Goal: Information Seeking & Learning: Learn about a topic

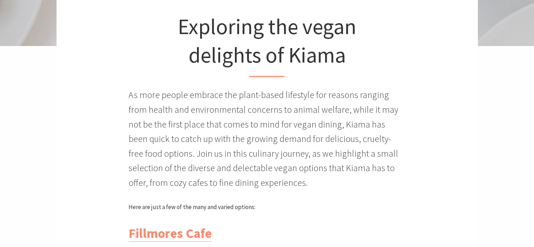
scroll to position [399, 0]
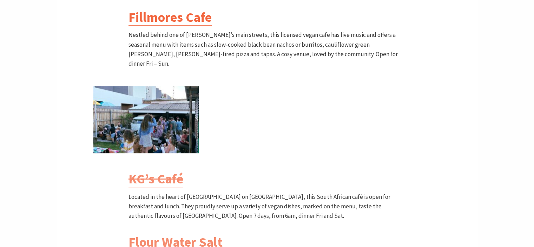
click at [175, 21] on link "Fillmores Cafe" at bounding box center [170, 17] width 83 height 17
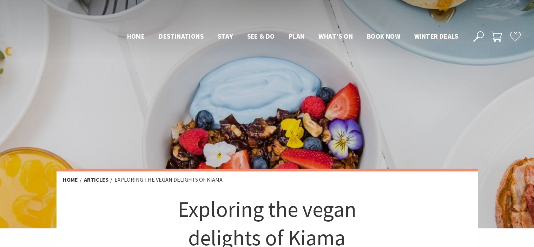
scroll to position [399, 0]
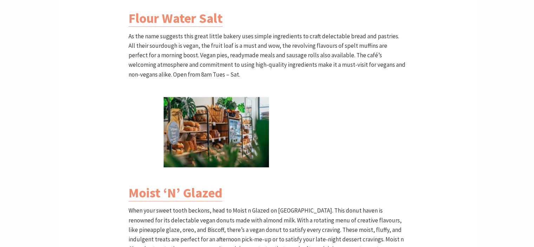
scroll to position [624, 0]
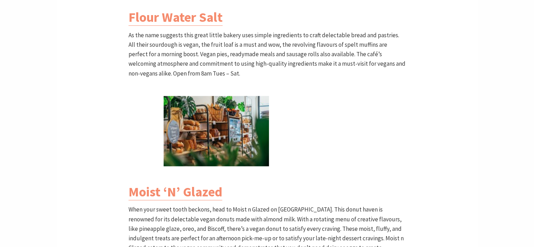
click at [429, 77] on div "Home Articles Exploring the vegan delights of [GEOGRAPHIC_DATA] Exploring the v…" at bounding box center [268, 238] width 422 height 1387
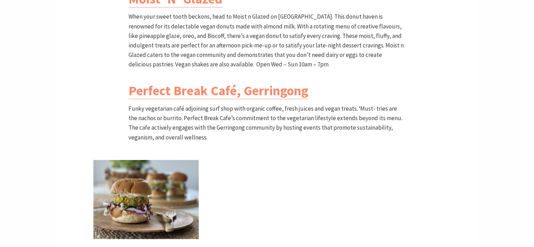
scroll to position [806, 0]
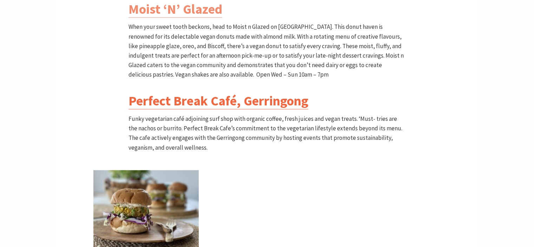
click at [237, 93] on link "Perfect Break Café, Gerringong" at bounding box center [219, 100] width 180 height 17
